Goal: Transaction & Acquisition: Book appointment/travel/reservation

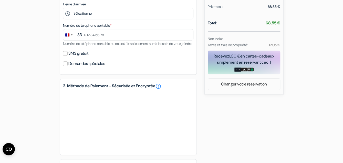
scroll to position [57, 0]
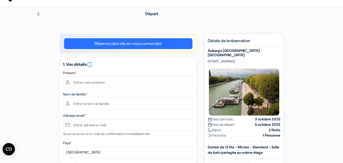
scroll to position [17, 0]
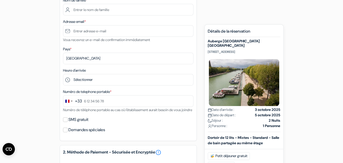
scroll to position [51, 0]
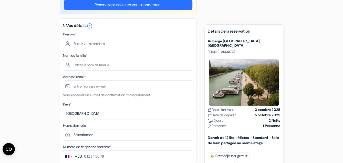
drag, startPoint x: 275, startPoint y: 52, endPoint x: 261, endPoint y: 54, distance: 13.9
click at [261, 54] on p "[STREET_ADDRESS]" at bounding box center [244, 52] width 72 height 4
click at [277, 53] on p "[STREET_ADDRESS]" at bounding box center [244, 52] width 72 height 4
drag, startPoint x: 277, startPoint y: 53, endPoint x: 208, endPoint y: 40, distance: 70.5
click at [208, 40] on div "Auberge [GEOGRAPHIC_DATA] [GEOGRAPHIC_DATA] - Canal [STREET_ADDRESS] Date d'arr…" at bounding box center [244, 85] width 72 height 92
